Goal: Transaction & Acquisition: Purchase product/service

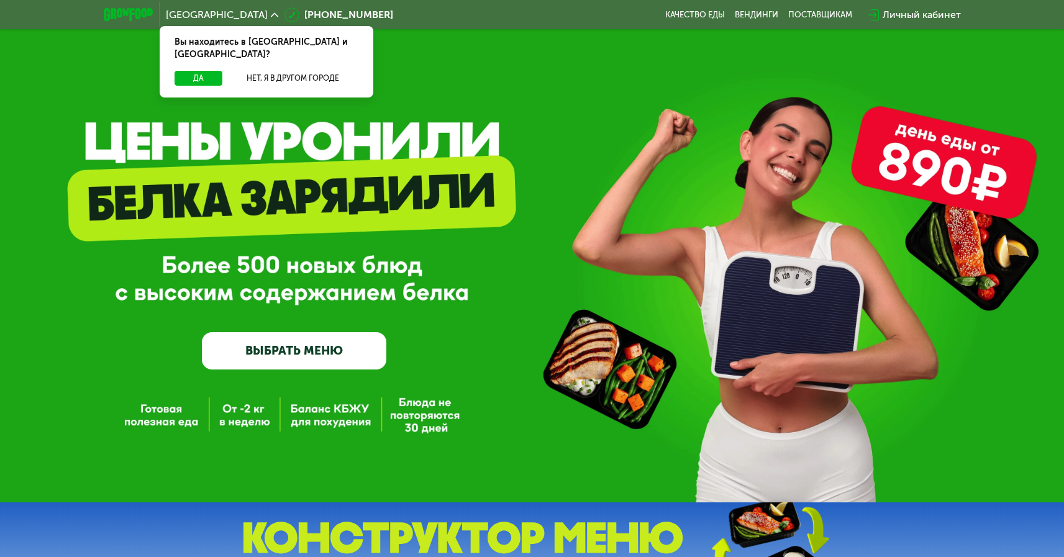
click at [299, 351] on link "ВЫБРАТЬ МЕНЮ" at bounding box center [294, 350] width 184 height 37
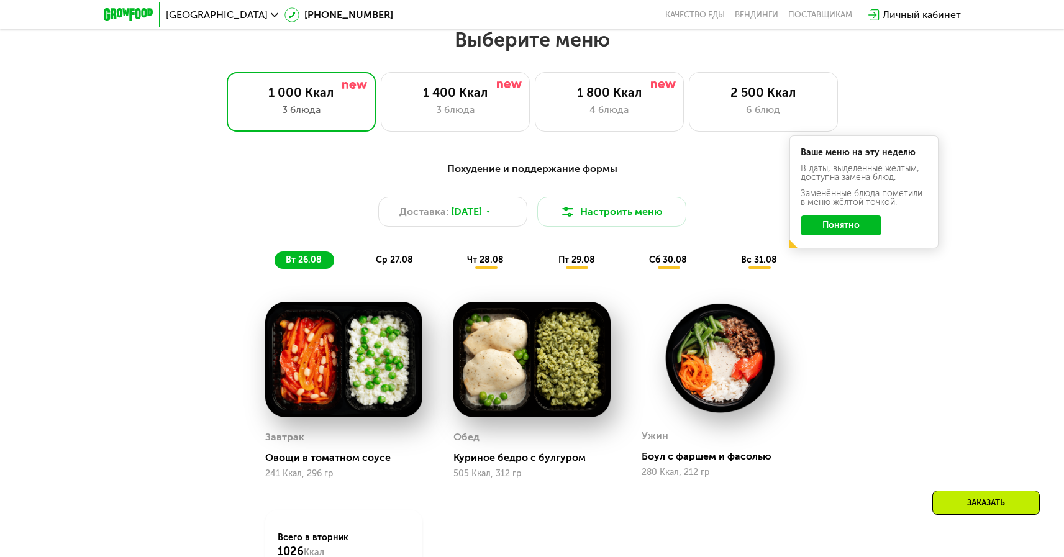
scroll to position [614, 0]
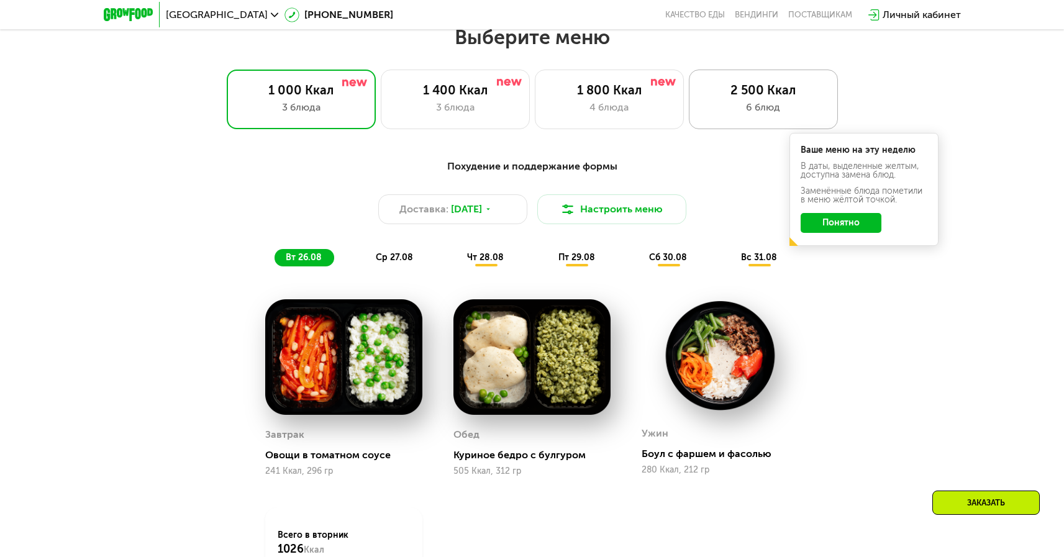
click at [755, 98] on div "2 500 Ккал" at bounding box center [763, 90] width 123 height 15
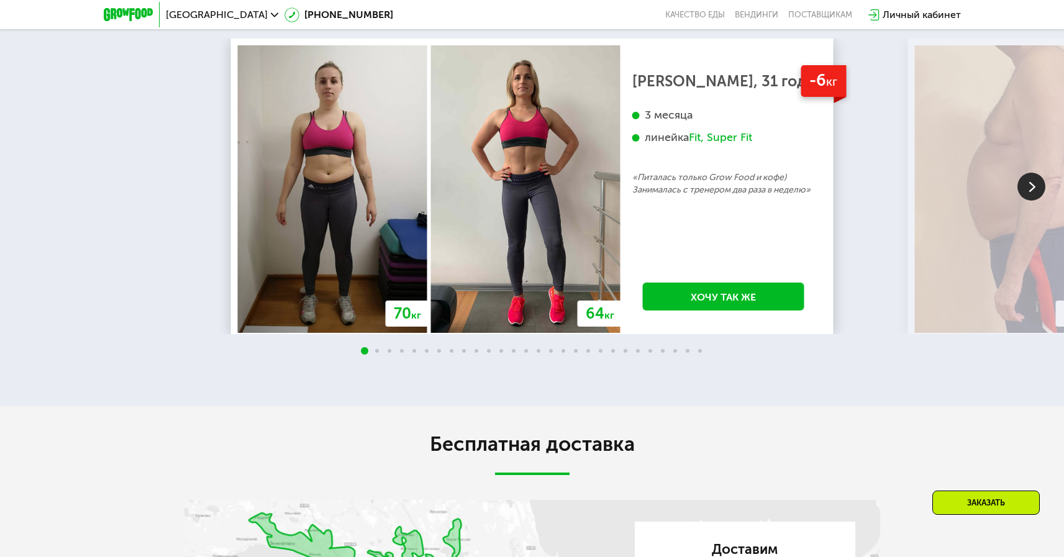
scroll to position [2438, 0]
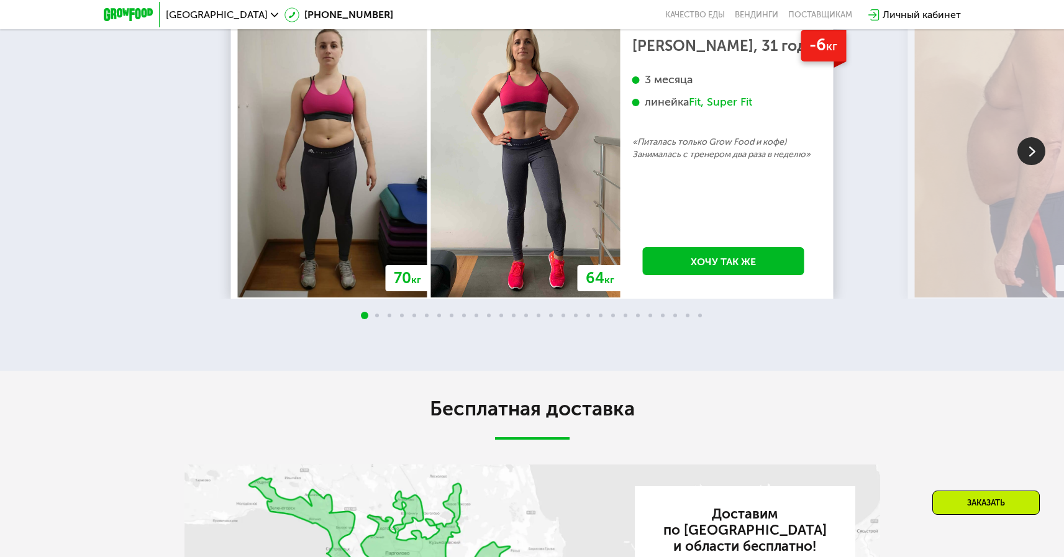
click at [1030, 165] on img at bounding box center [1031, 151] width 28 height 28
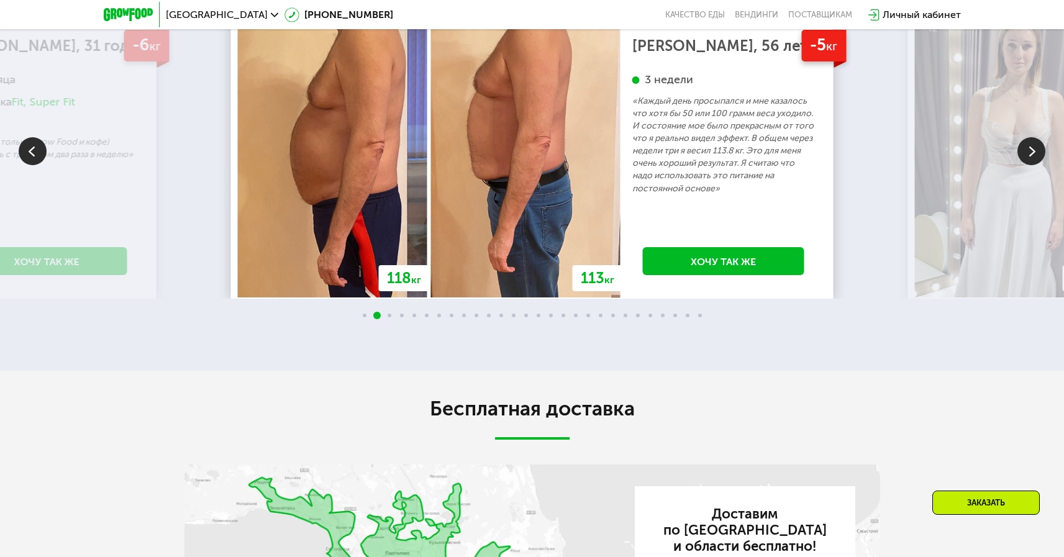
click at [1030, 165] on img at bounding box center [1031, 151] width 28 height 28
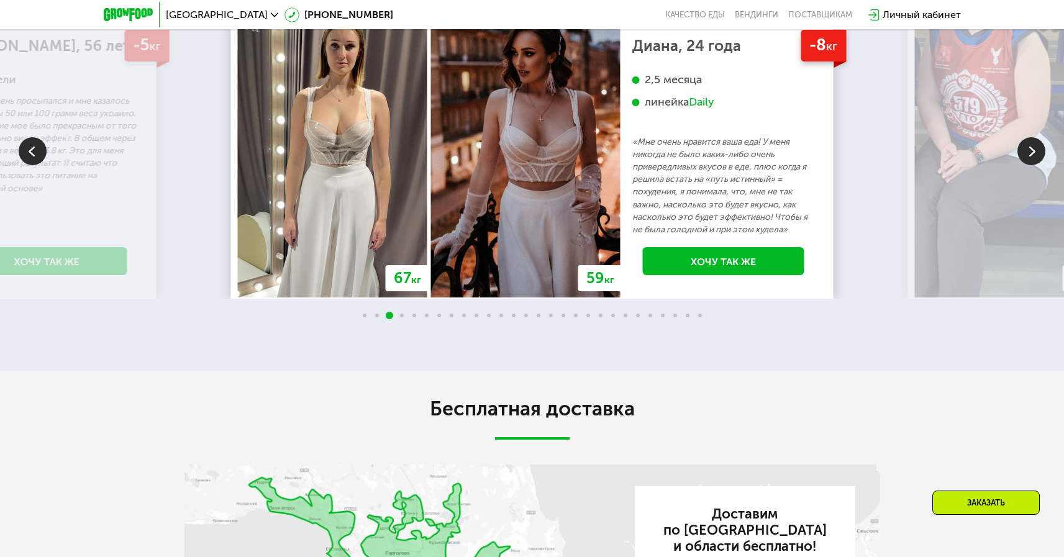
click at [1030, 165] on img at bounding box center [1031, 151] width 28 height 28
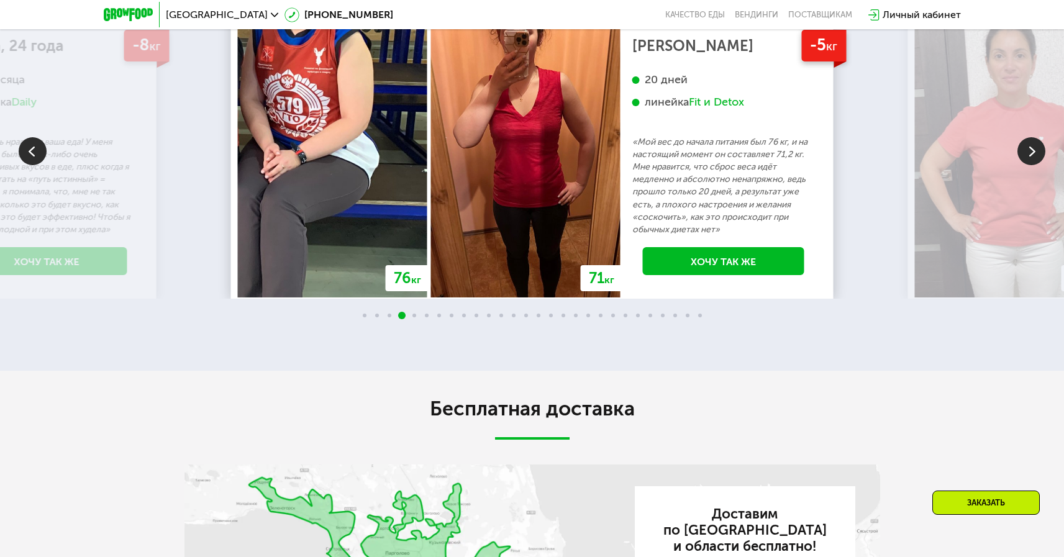
click at [1030, 165] on img at bounding box center [1031, 151] width 28 height 28
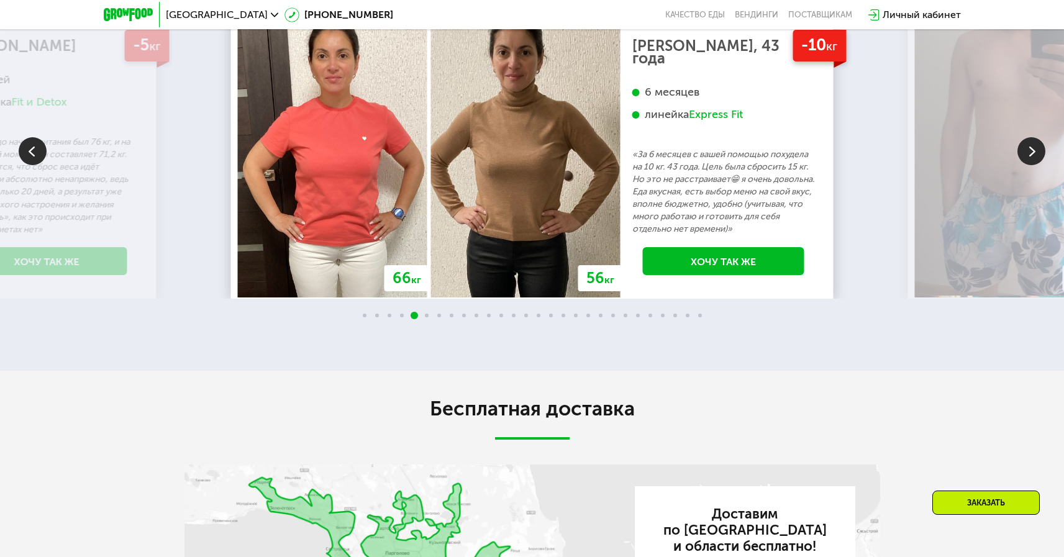
click at [1030, 165] on img at bounding box center [1031, 151] width 28 height 28
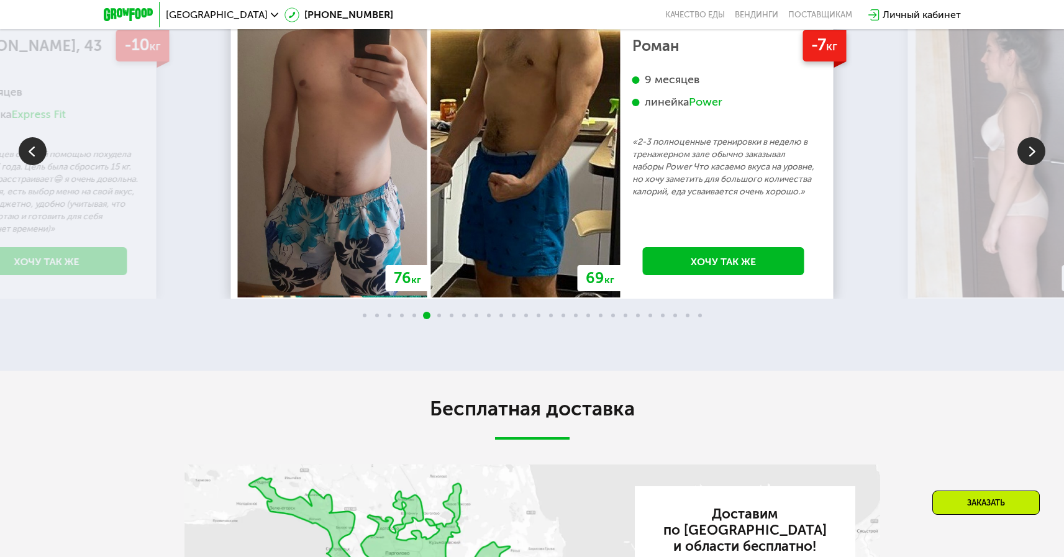
click at [1030, 165] on img at bounding box center [1031, 151] width 28 height 28
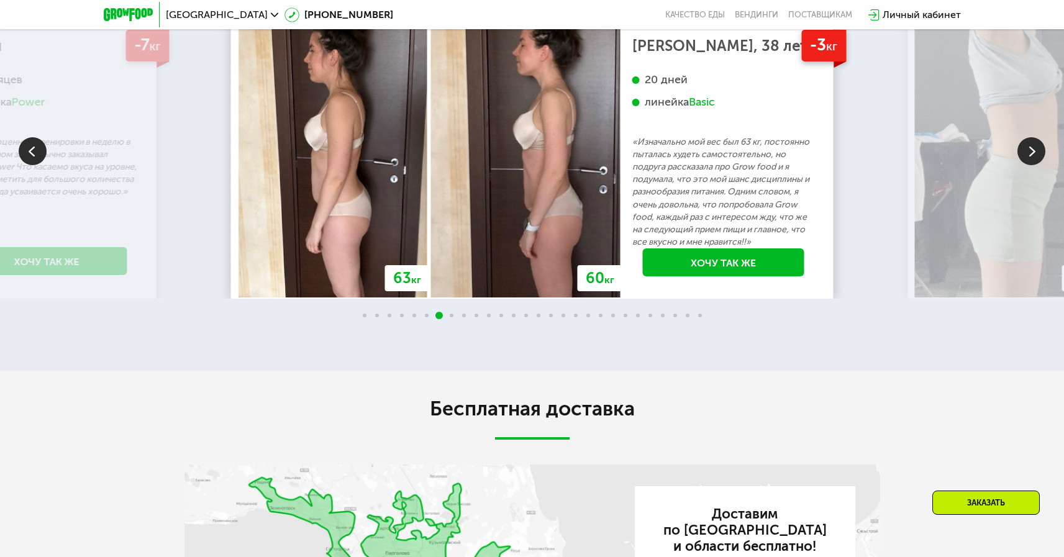
click at [1030, 165] on img at bounding box center [1031, 151] width 28 height 28
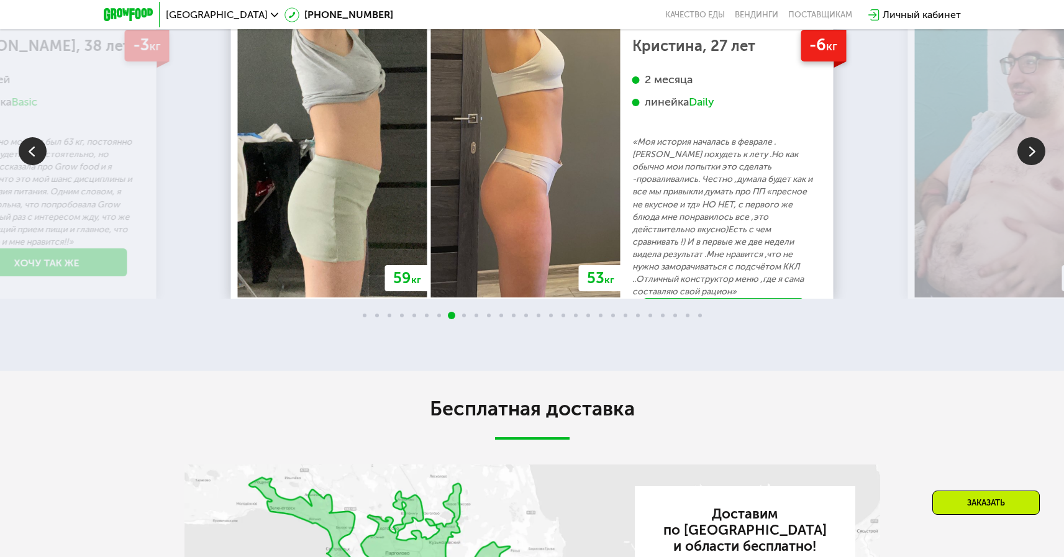
click at [1030, 165] on img at bounding box center [1031, 151] width 28 height 28
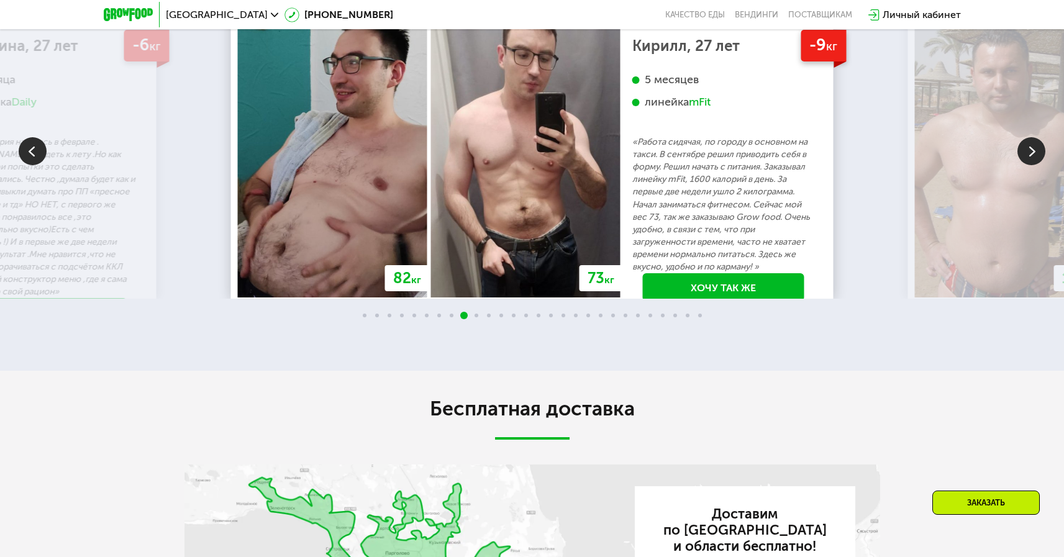
click at [1030, 165] on img at bounding box center [1031, 151] width 28 height 28
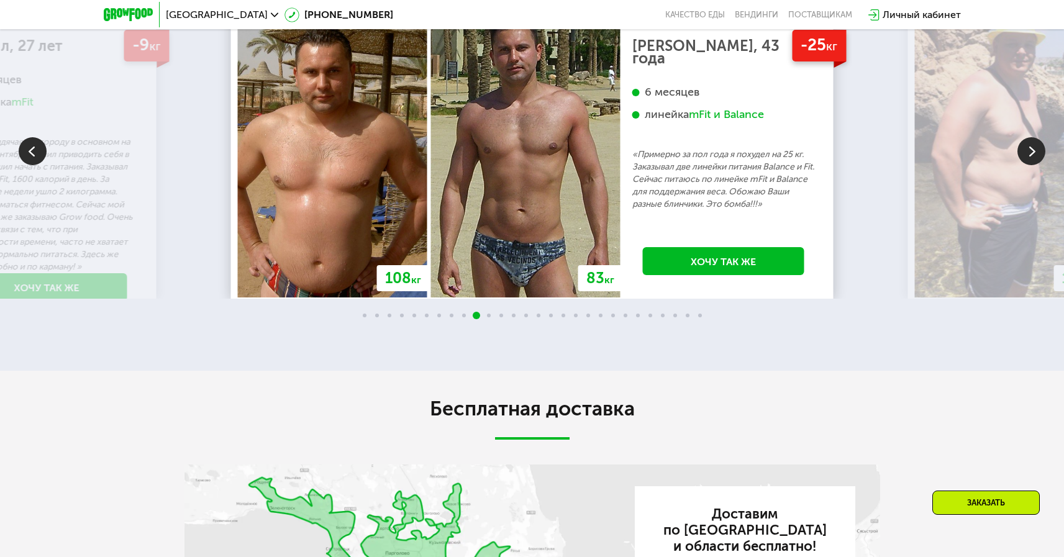
click at [1032, 165] on img at bounding box center [1031, 151] width 28 height 28
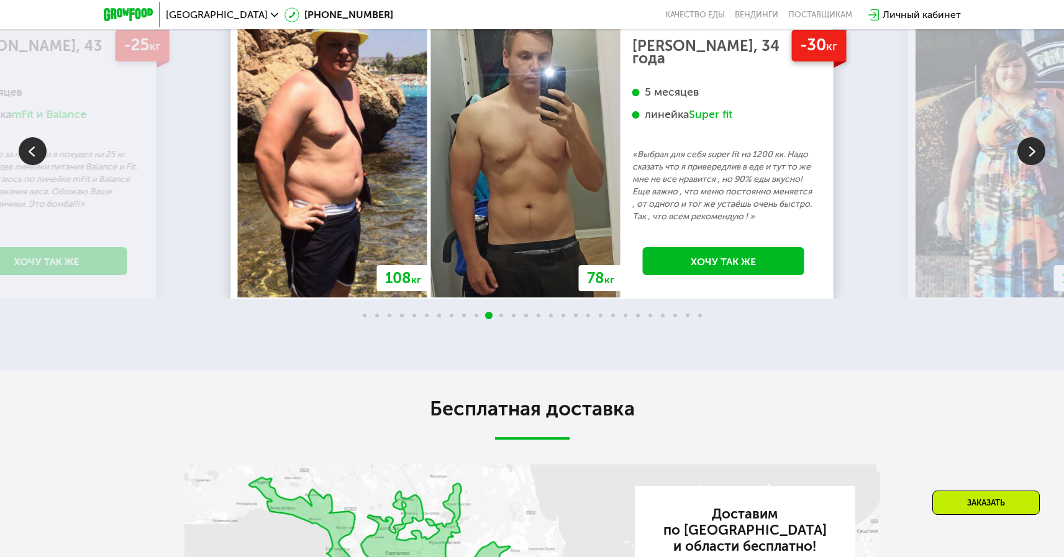
click at [1032, 165] on img at bounding box center [1031, 151] width 28 height 28
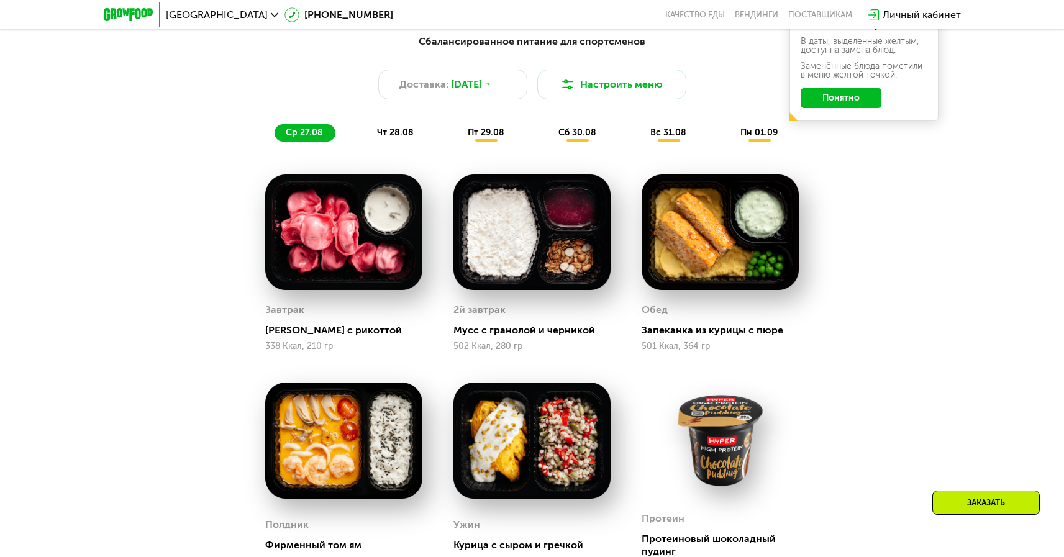
scroll to position [666, 0]
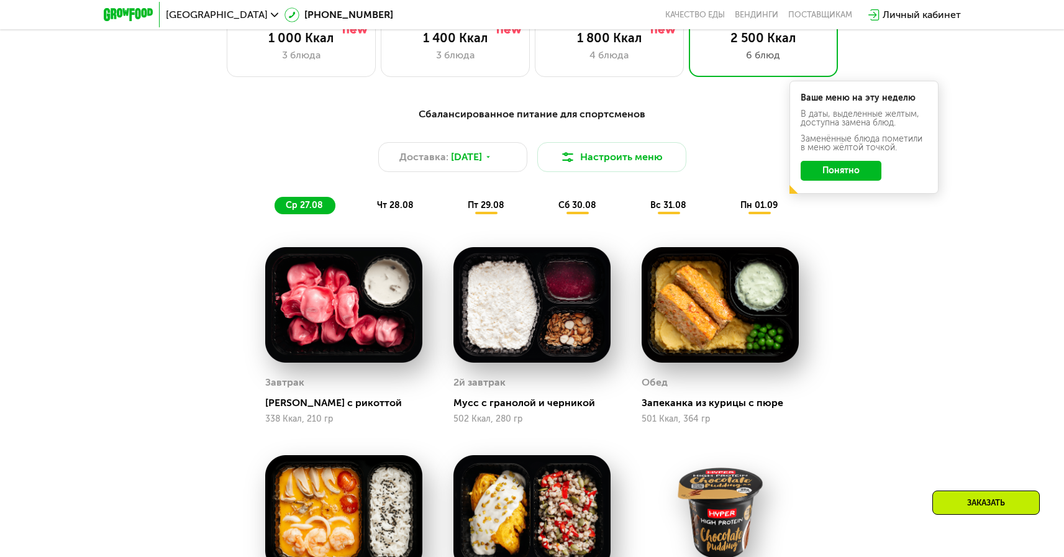
click at [456, 202] on div "чт 28.08" at bounding box center [486, 205] width 60 height 17
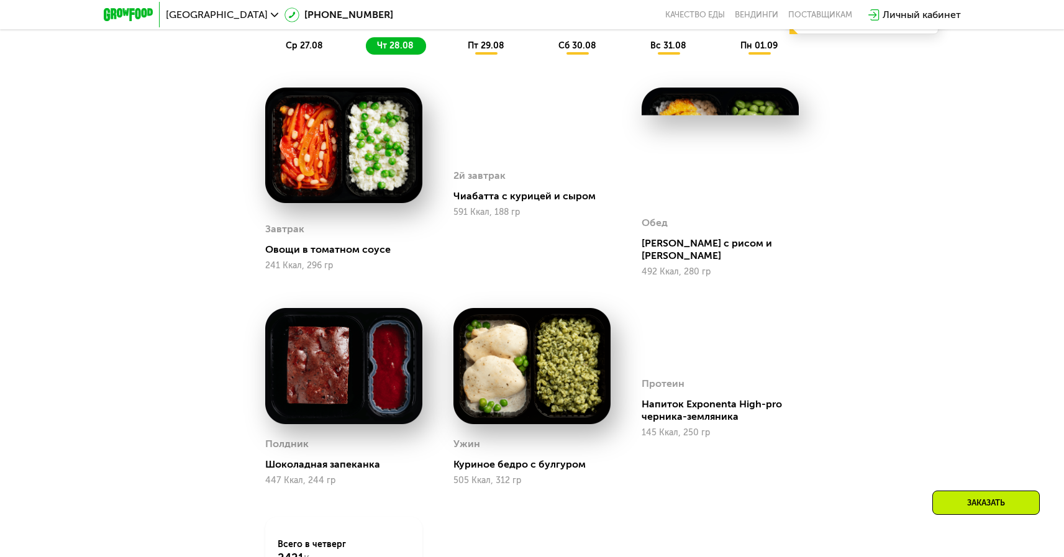
scroll to position [792, 0]
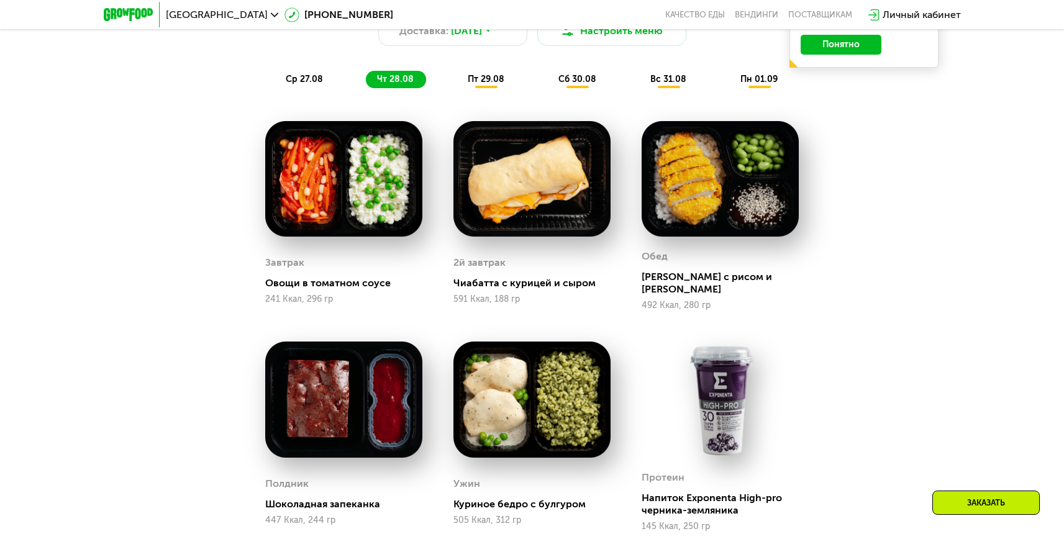
click at [484, 84] on span "пт 29.08" at bounding box center [486, 79] width 37 height 11
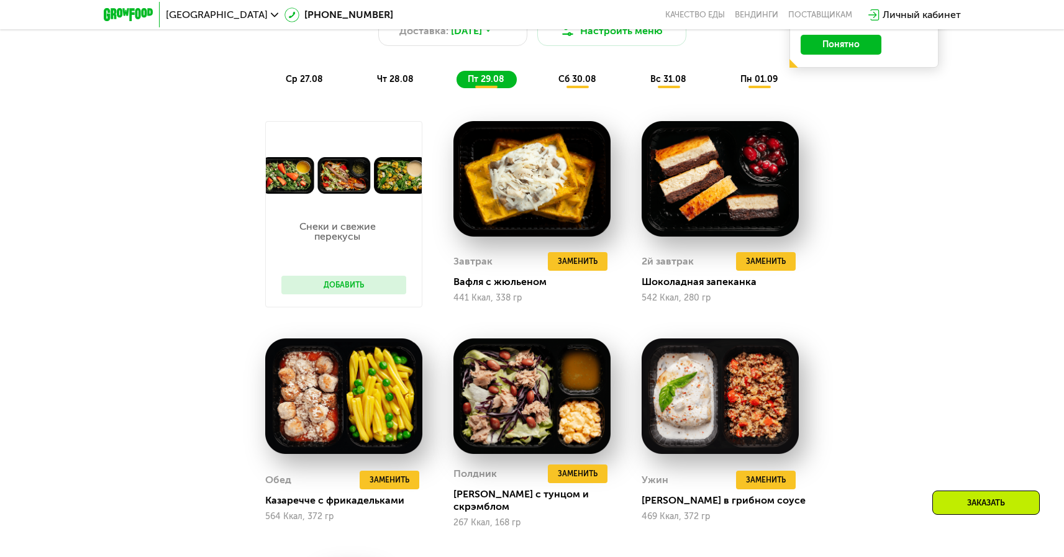
click at [581, 79] on span "сб 30.08" at bounding box center [577, 79] width 38 height 11
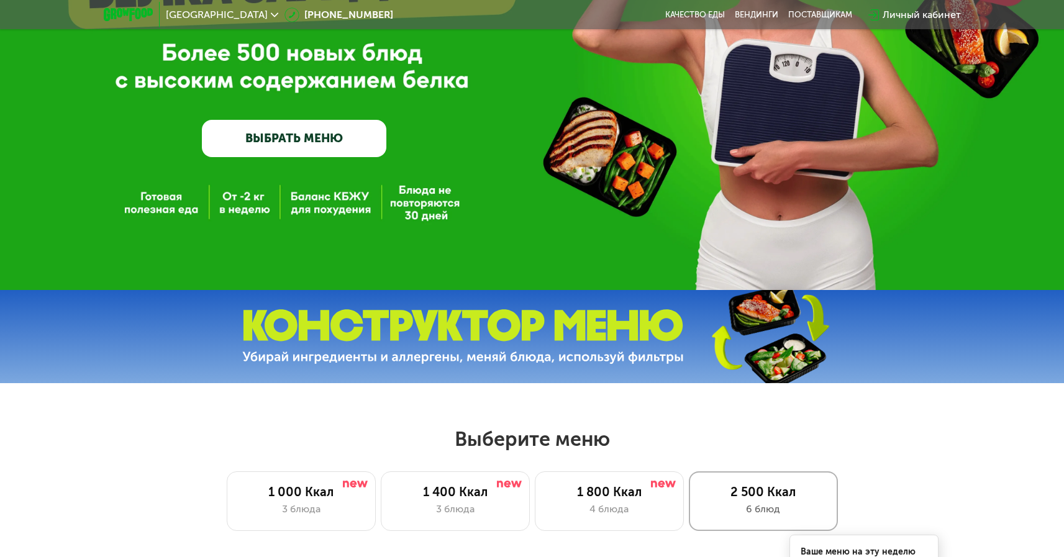
scroll to position [0, 0]
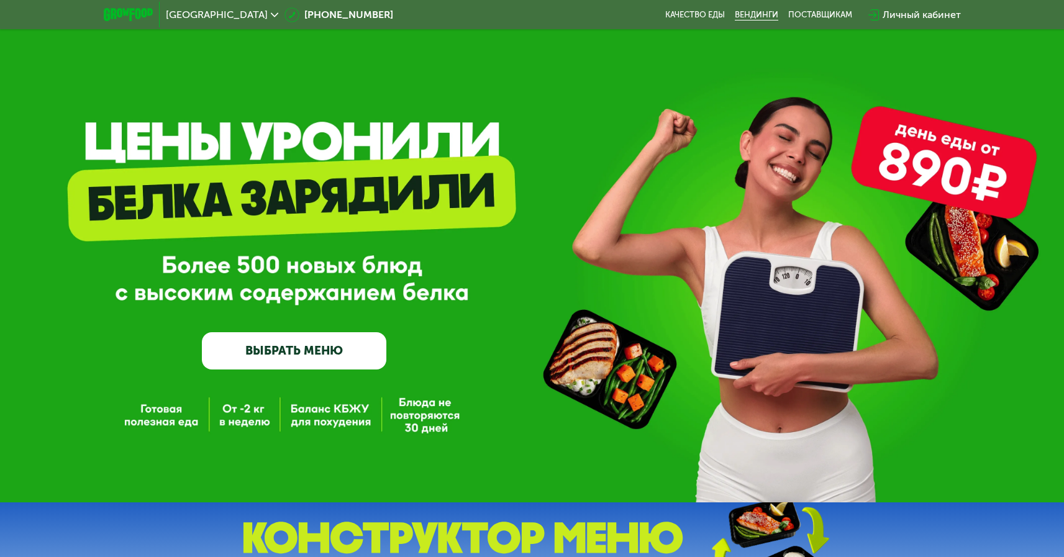
click at [749, 18] on link "Вендинги" at bounding box center [756, 15] width 43 height 10
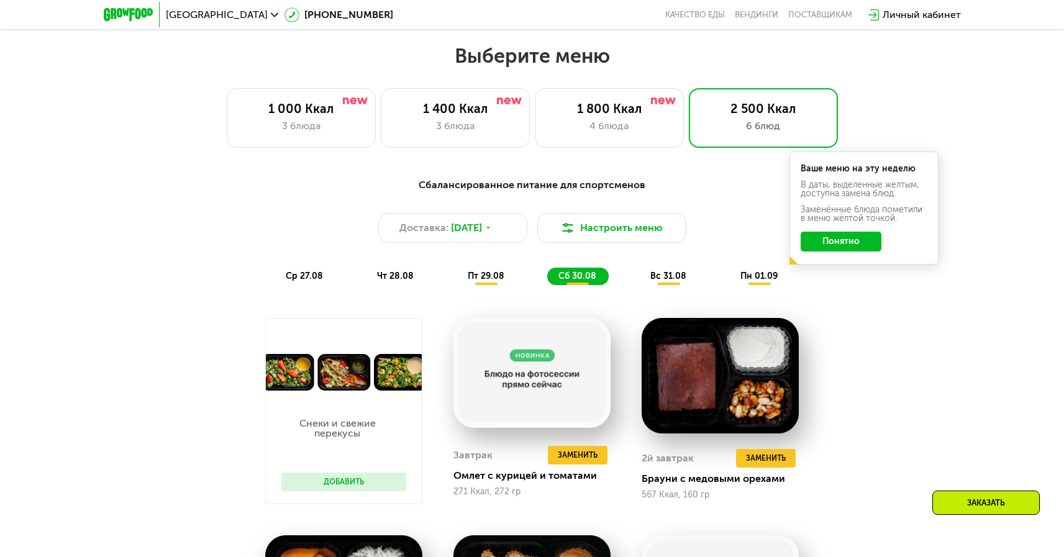
scroll to position [533, 0]
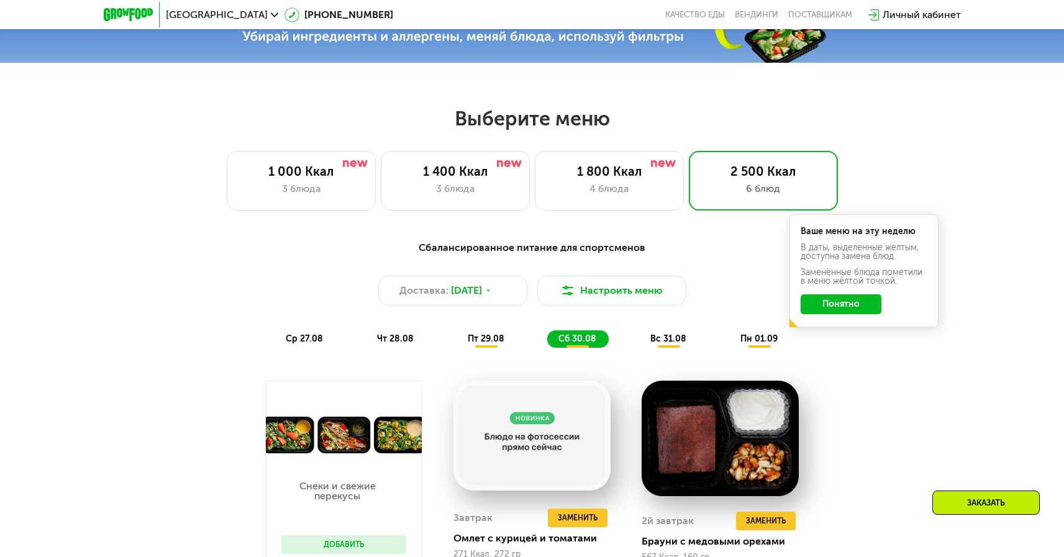
click at [395, 344] on span "чт 28.08" at bounding box center [395, 338] width 37 height 11
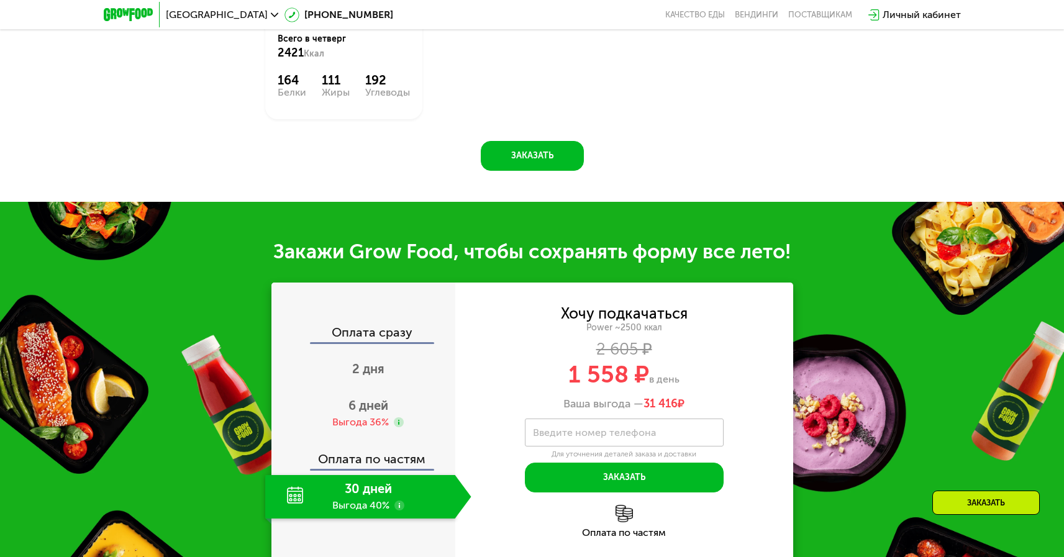
scroll to position [1493, 0]
